Goal: Navigation & Orientation: Find specific page/section

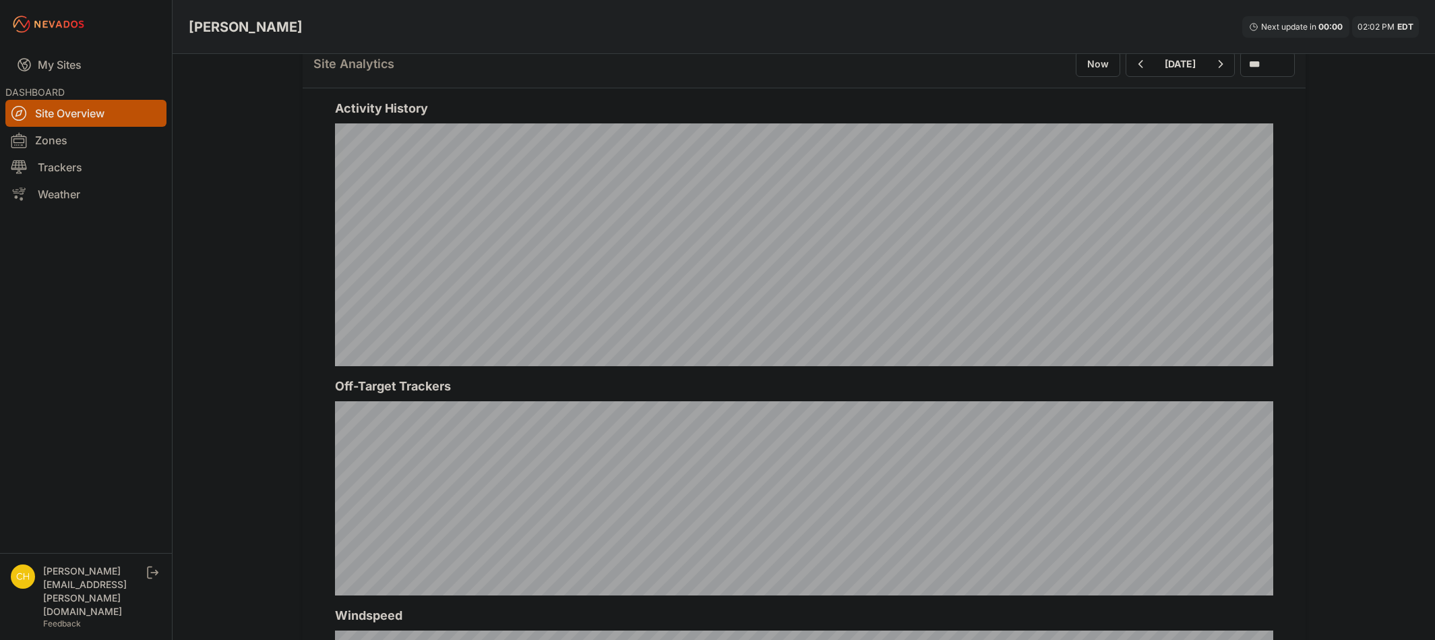
scroll to position [472, 0]
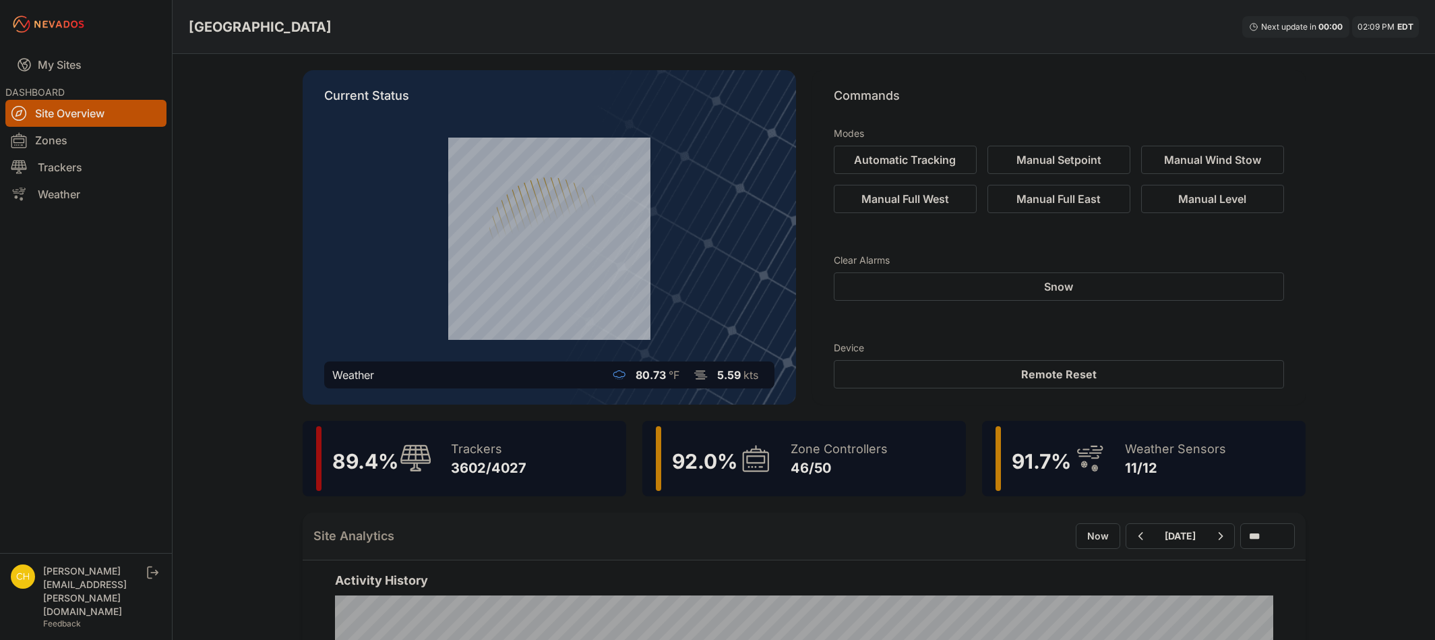
click at [752, 464] on icon at bounding box center [755, 458] width 32 height 31
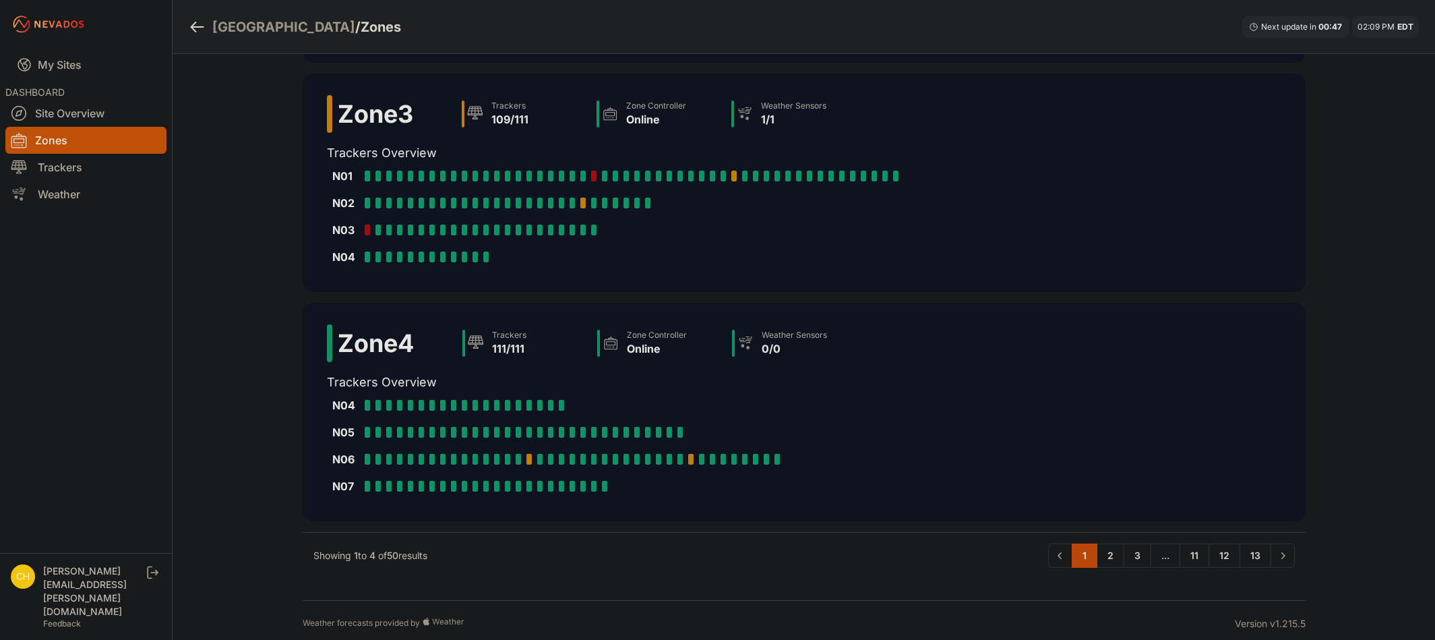
scroll to position [570, 0]
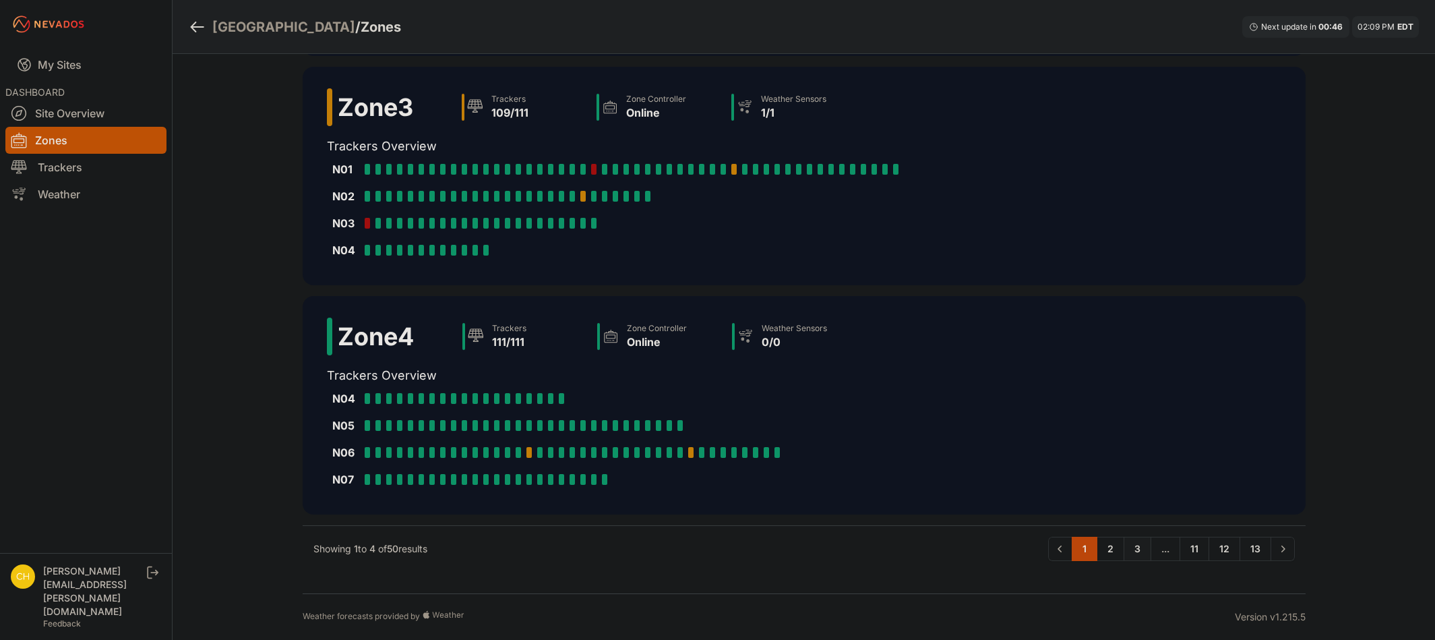
click at [1134, 551] on link "3" at bounding box center [1138, 549] width 28 height 24
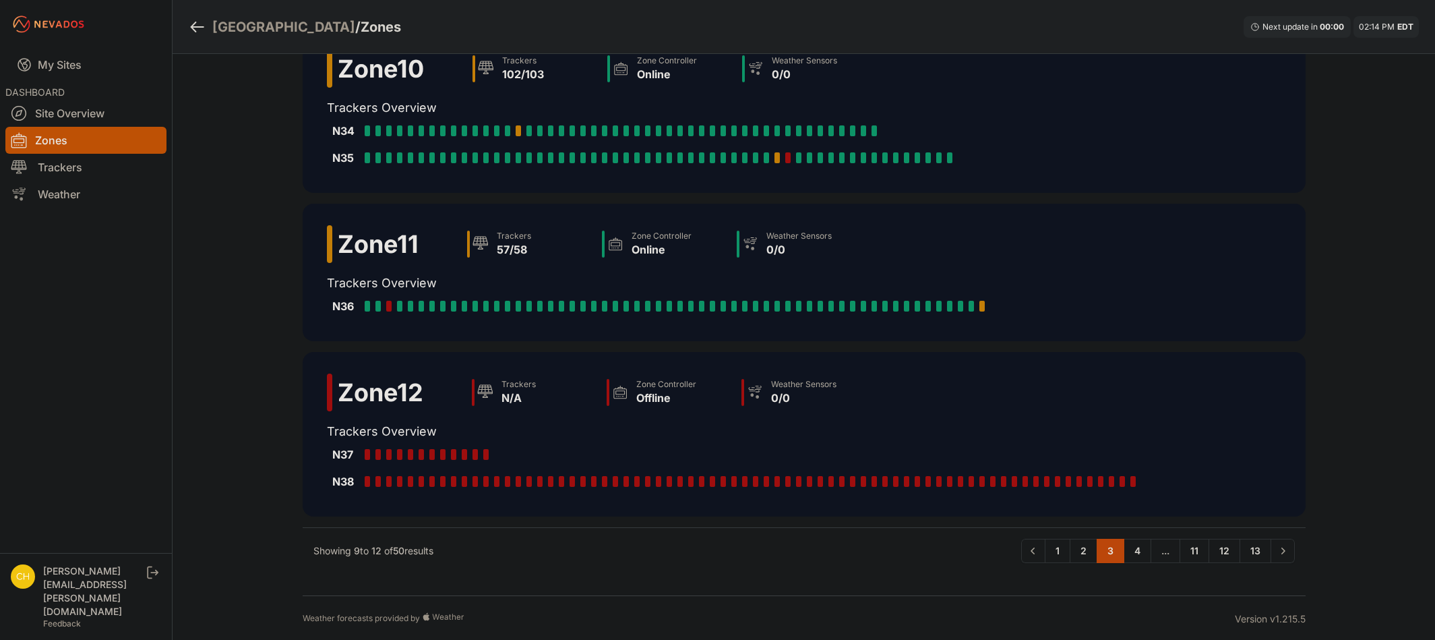
scroll to position [246, 0]
click at [1129, 548] on link "4" at bounding box center [1138, 549] width 28 height 24
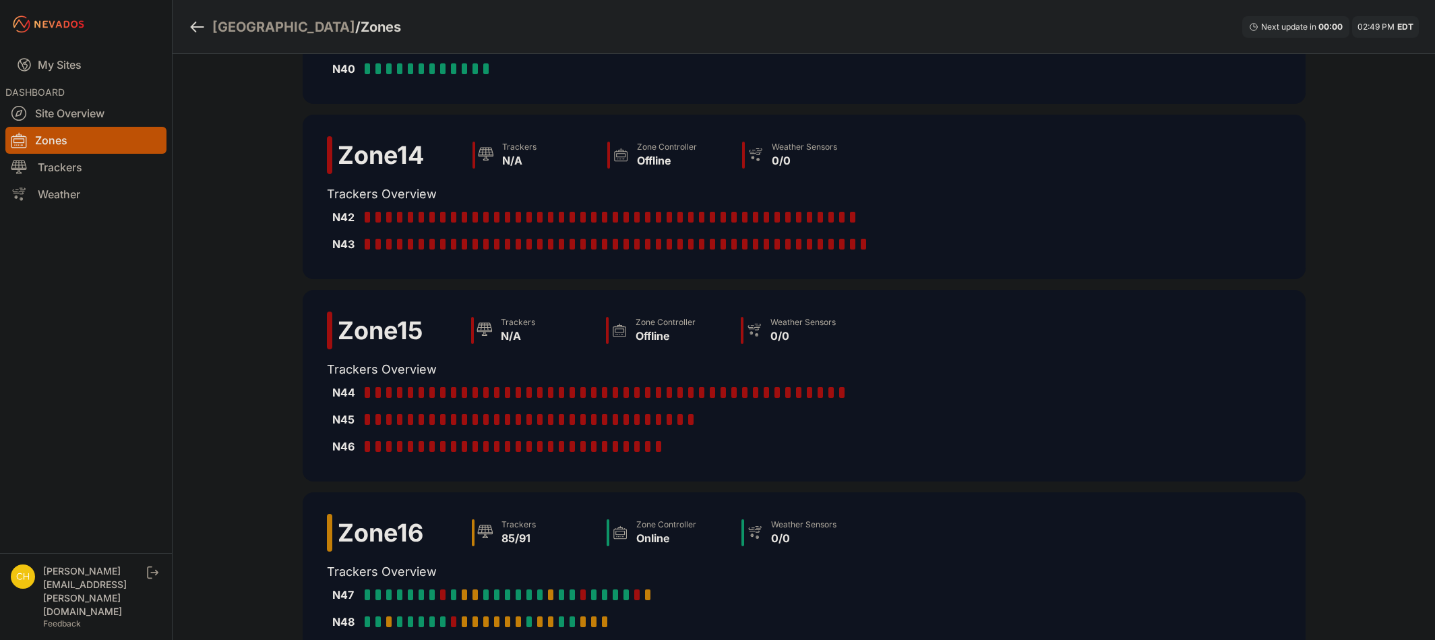
scroll to position [135, 0]
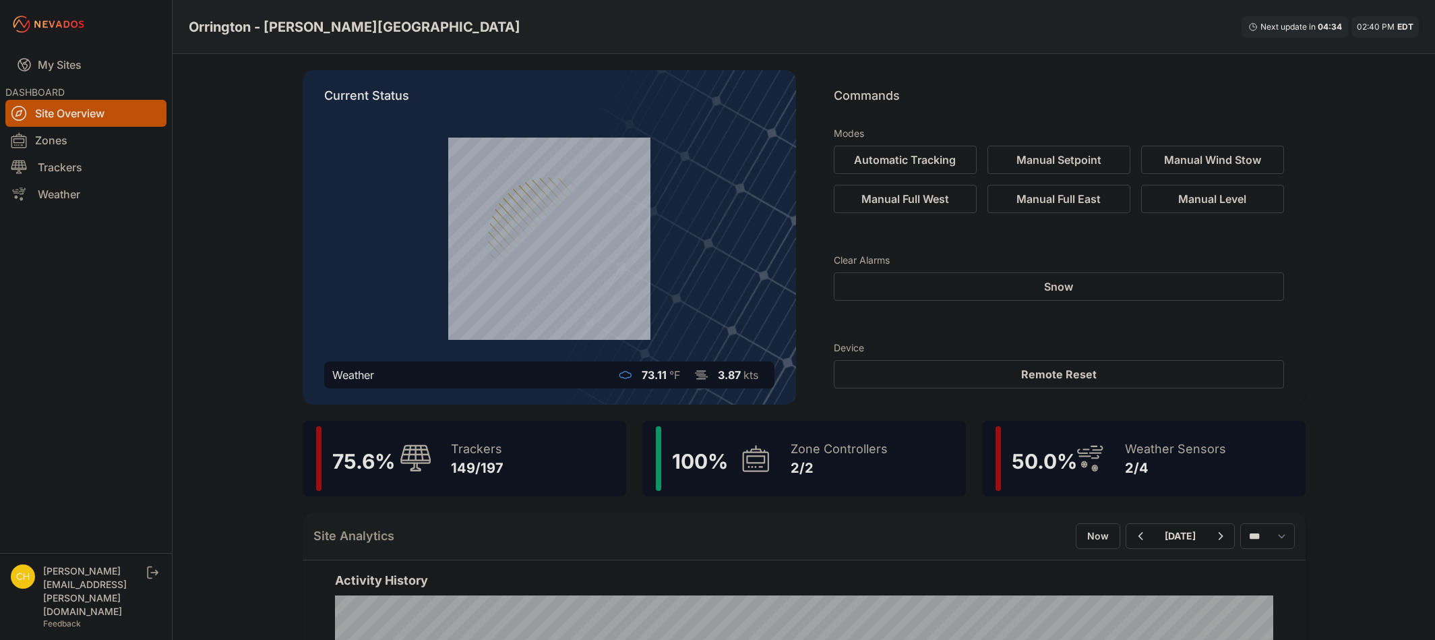
click at [772, 456] on div "100 % Zone Controllers 2/2" at bounding box center [804, 458] width 324 height 75
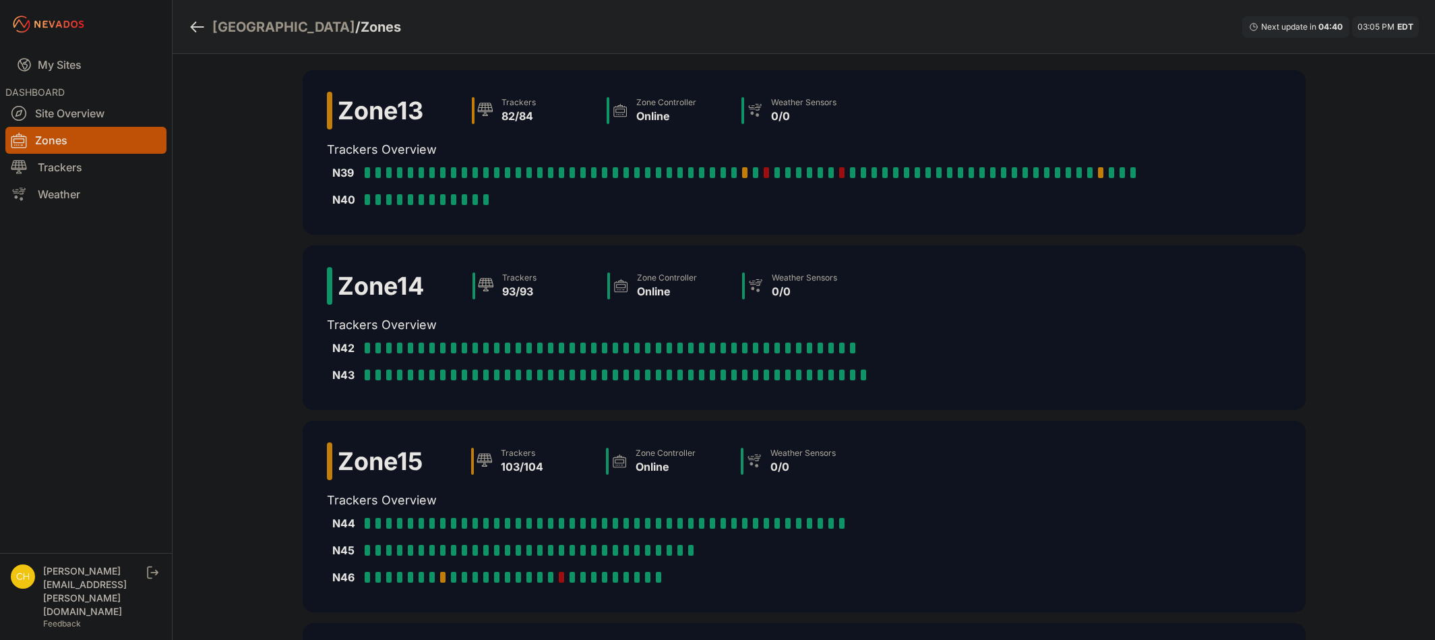
scroll to position [135, 0]
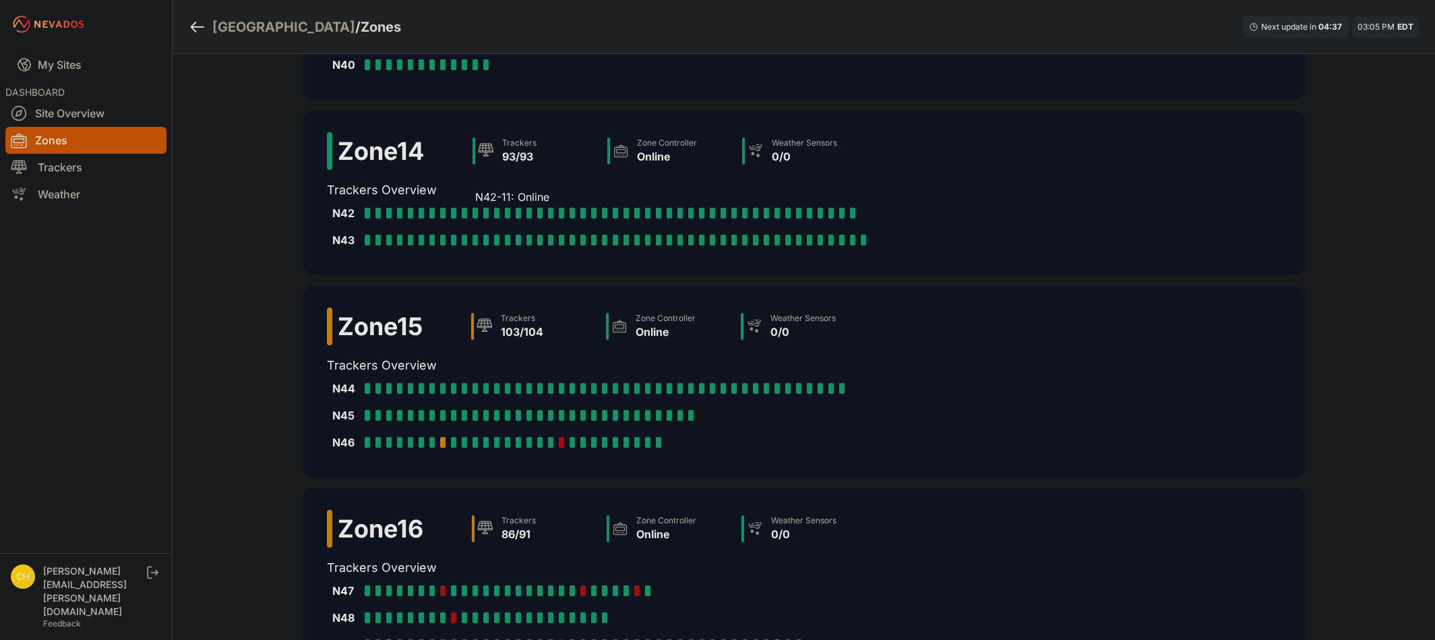
click at [475, 210] on div at bounding box center [475, 213] width 5 height 11
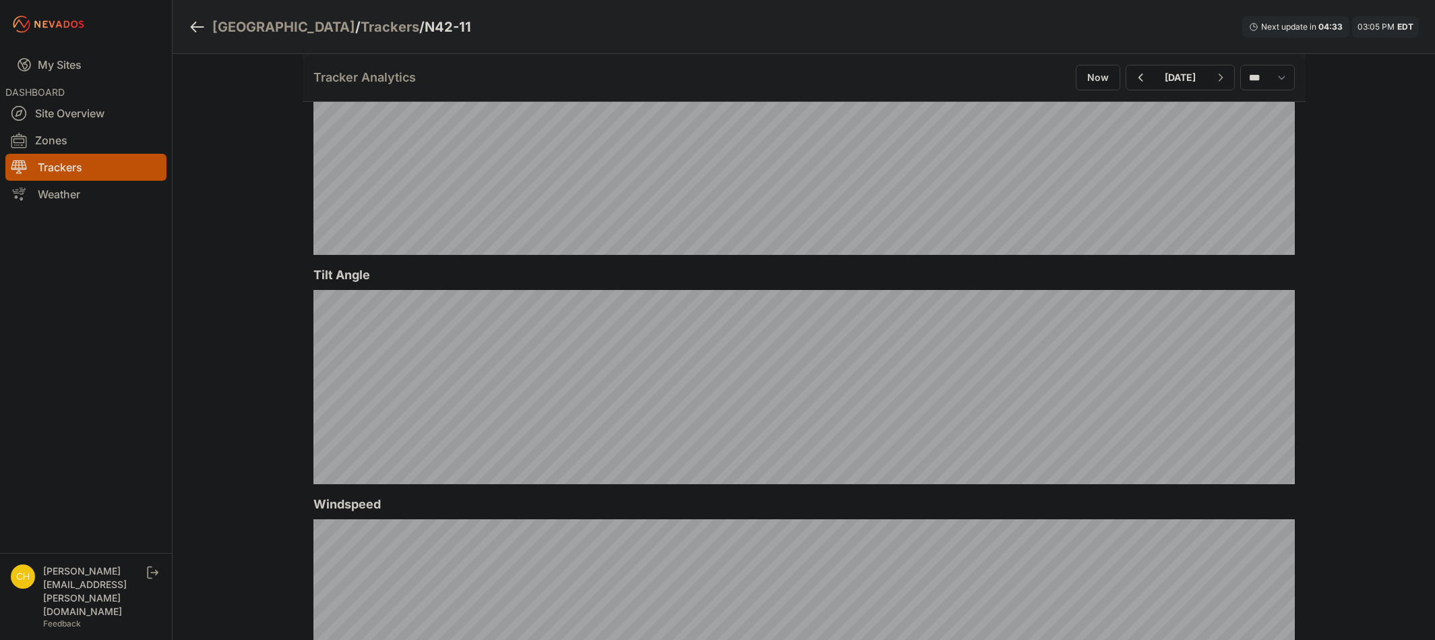
scroll to position [472, 0]
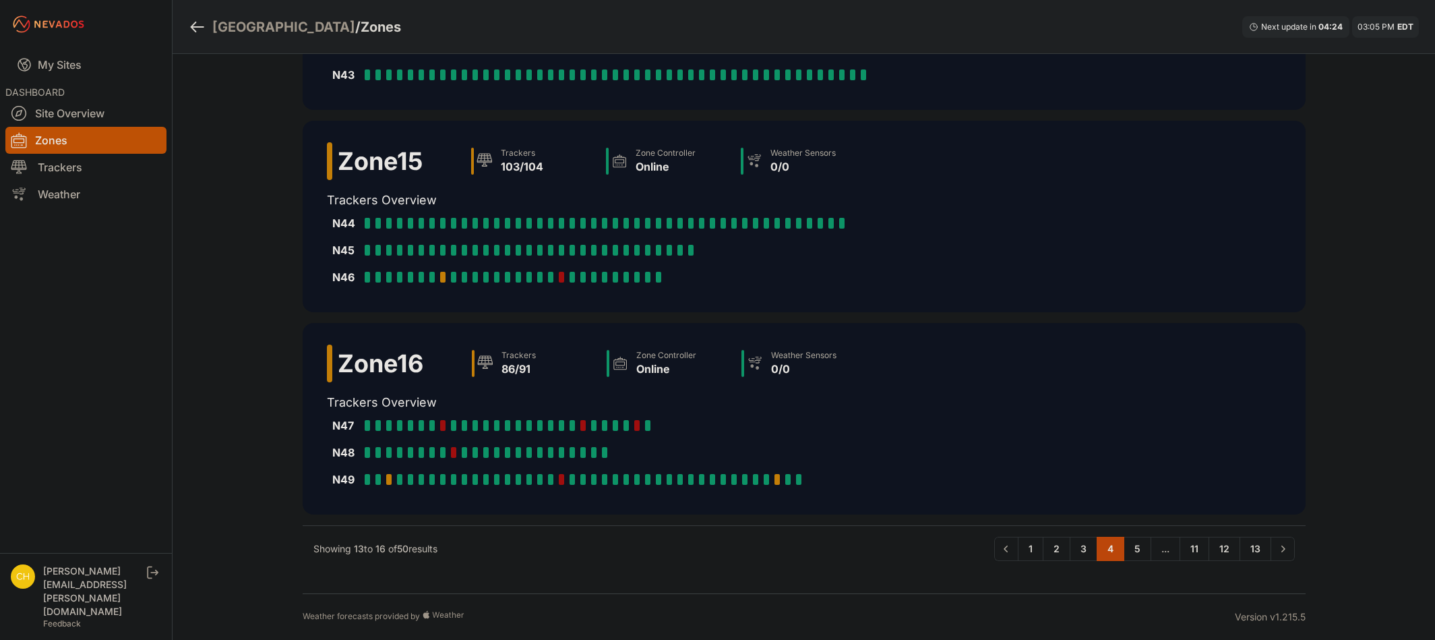
scroll to position [135, 0]
